Goal: Transaction & Acquisition: Obtain resource

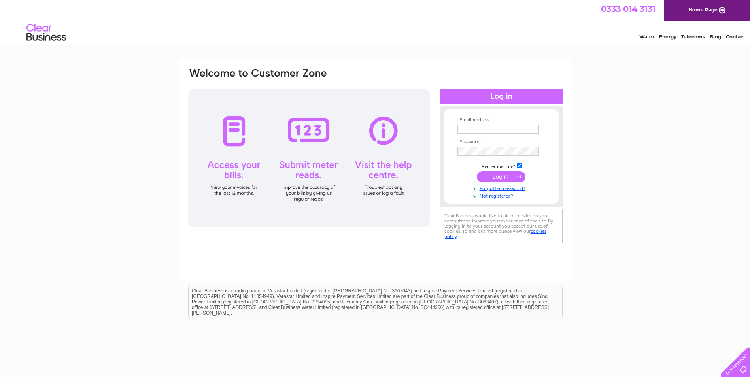
click at [478, 128] on input "text" at bounding box center [498, 129] width 81 height 9
type input "[PERSON_NAME][EMAIL_ADDRESS][DOMAIN_NAME]"
click at [499, 124] on td "[PERSON_NAME][EMAIL_ADDRESS][DOMAIN_NAME]" at bounding box center [502, 129] width 92 height 13
click at [498, 131] on input "tom@jtmacsdirect.com" at bounding box center [498, 129] width 81 height 9
click at [498, 131] on input "tom@jtmacsdirect.com" at bounding box center [499, 129] width 82 height 9
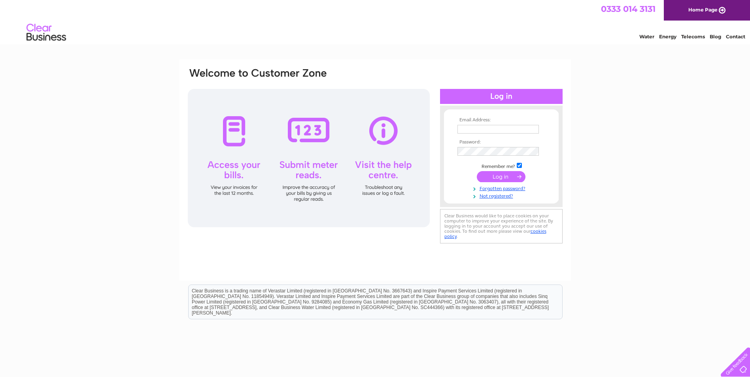
drag, startPoint x: 469, startPoint y: 130, endPoint x: 472, endPoint y: 133, distance: 5.0
click at [469, 130] on input "text" at bounding box center [498, 129] width 81 height 9
type input "tom@jtmacsdirect.com"
click at [492, 178] on input "submit" at bounding box center [501, 177] width 49 height 11
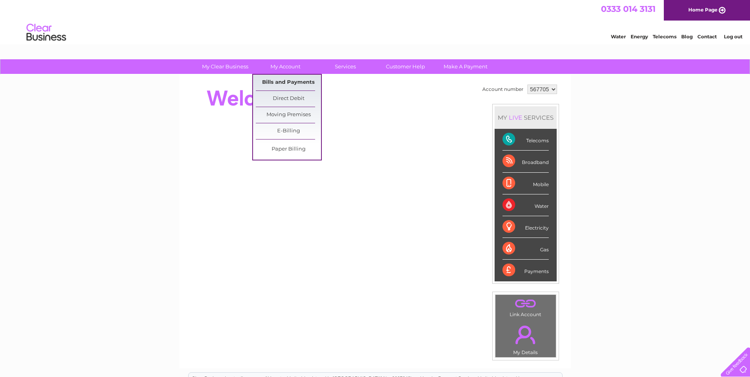
click at [280, 80] on link "Bills and Payments" at bounding box center [288, 83] width 65 height 16
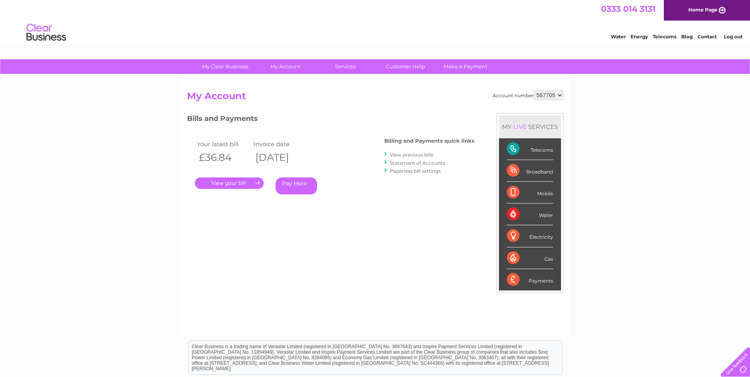
click at [401, 156] on link "View previous bills" at bounding box center [412, 155] width 44 height 6
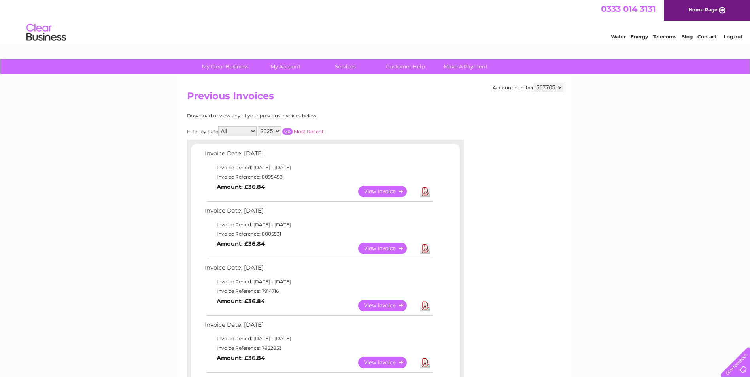
click at [428, 305] on link "Download" at bounding box center [425, 305] width 10 height 11
drag, startPoint x: 723, startPoint y: 0, endPoint x: 552, endPoint y: 148, distance: 225.8
click at [552, 148] on div at bounding box center [527, 160] width 71 height 95
drag, startPoint x: 689, startPoint y: 0, endPoint x: 689, endPoint y: 110, distance: 109.6
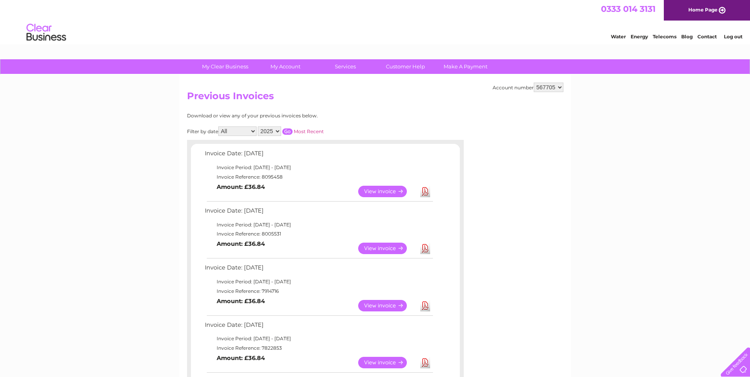
drag, startPoint x: 753, startPoint y: 0, endPoint x: 555, endPoint y: 227, distance: 301.3
click at [426, 309] on link "Download" at bounding box center [425, 305] width 10 height 11
click at [395, 248] on link "View" at bounding box center [387, 248] width 58 height 11
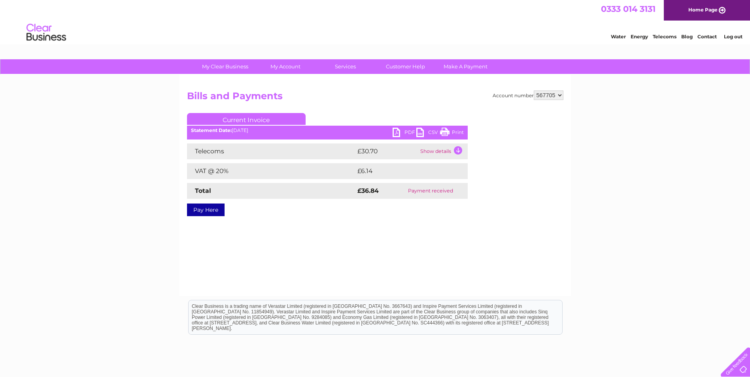
click at [403, 133] on link "PDF" at bounding box center [405, 133] width 24 height 11
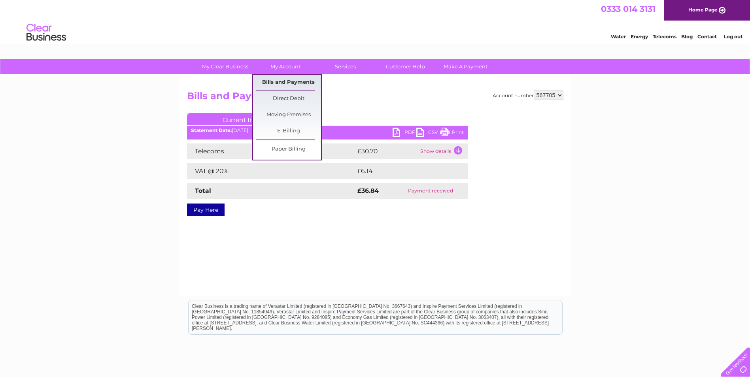
click at [283, 86] on link "Bills and Payments" at bounding box center [288, 83] width 65 height 16
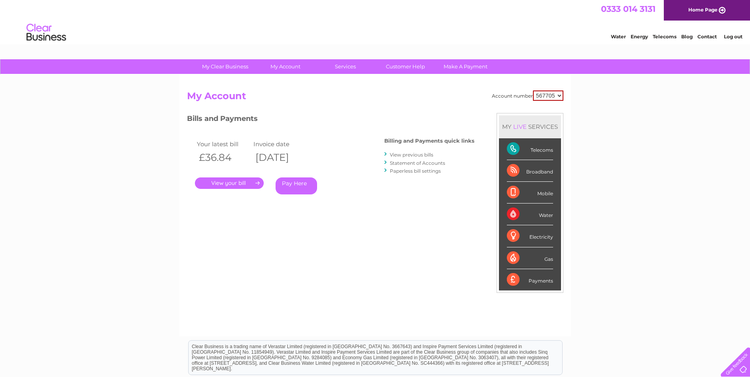
click at [412, 156] on link "View previous bills" at bounding box center [412, 155] width 44 height 6
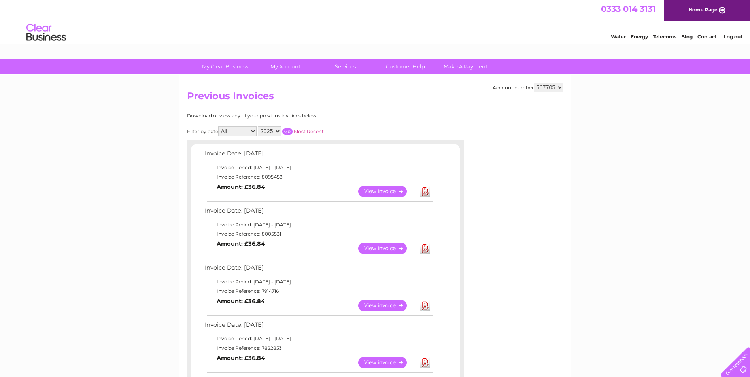
click at [426, 191] on link "Download" at bounding box center [425, 191] width 10 height 11
